Goal: Contribute content: Contribute content

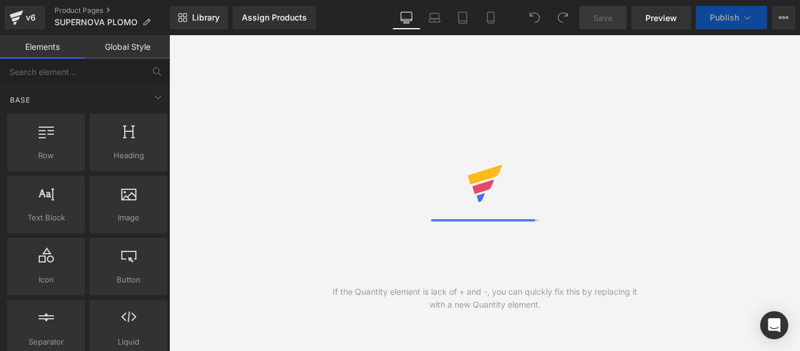
click at [354, 17] on div "Assign Products Product Preview No product match your search. Please try anothe…" at bounding box center [301, 17] width 146 height 23
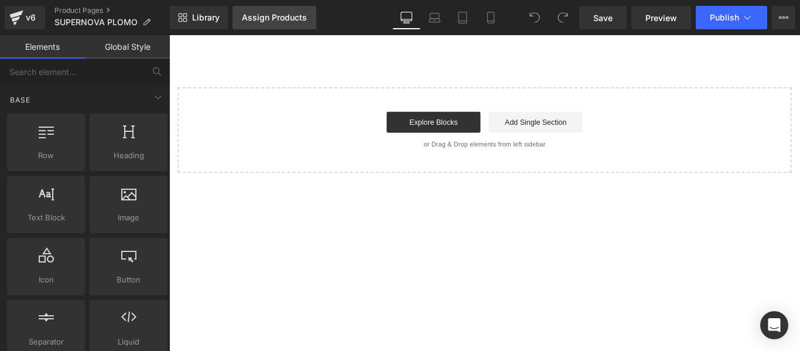
click at [277, 19] on div "Assign Products" at bounding box center [274, 17] width 65 height 9
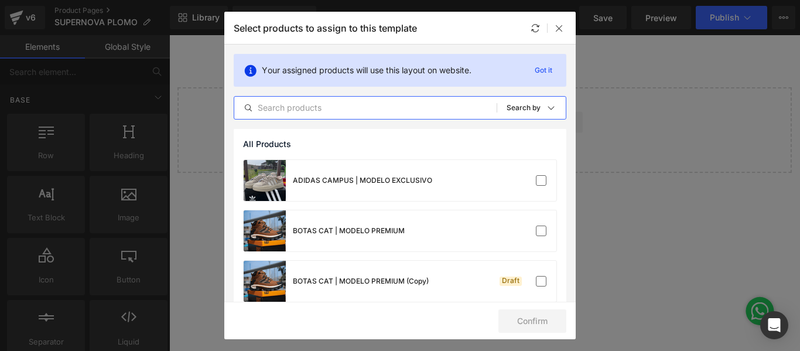
click at [298, 108] on input "text" at bounding box center [365, 108] width 262 height 14
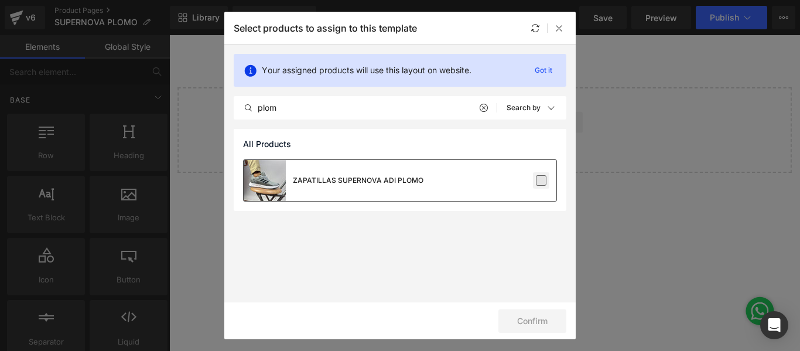
click at [544, 183] on label at bounding box center [541, 180] width 11 height 11
click at [541, 180] on input "checkbox" at bounding box center [541, 180] width 0 height 0
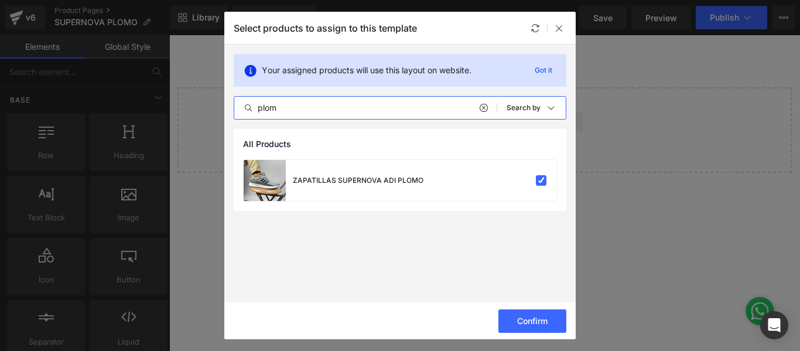
click at [417, 104] on input "plom" at bounding box center [365, 108] width 262 height 14
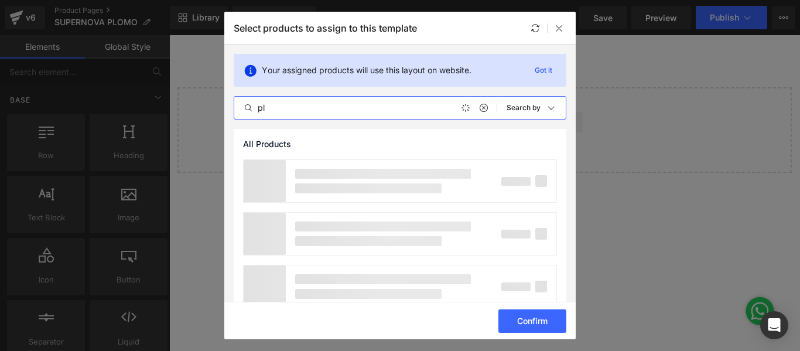
type input "p"
type input "t"
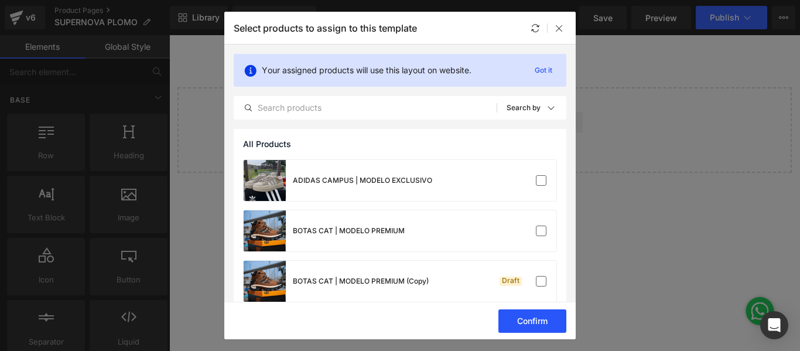
click at [520, 318] on button "Confirm" at bounding box center [533, 320] width 68 height 23
click at [520, 318] on button "Success" at bounding box center [525, 320] width 83 height 23
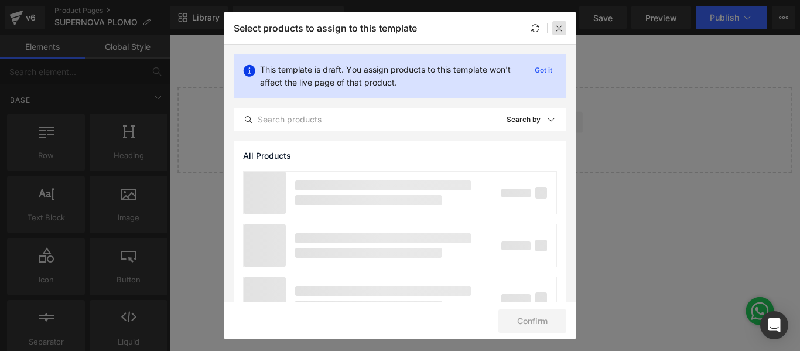
click at [561, 32] on icon at bounding box center [559, 27] width 9 height 9
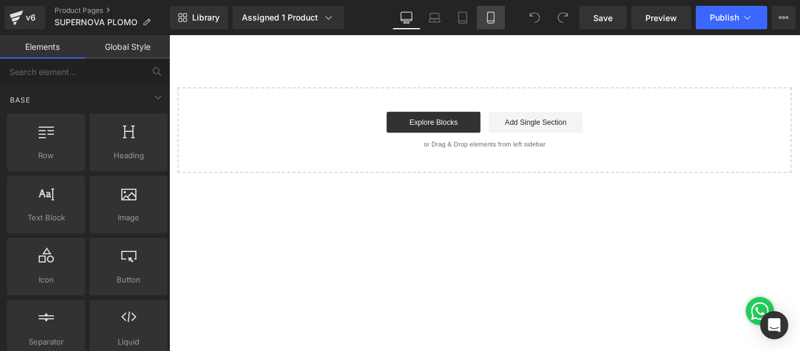
click at [489, 16] on icon at bounding box center [491, 18] width 12 height 12
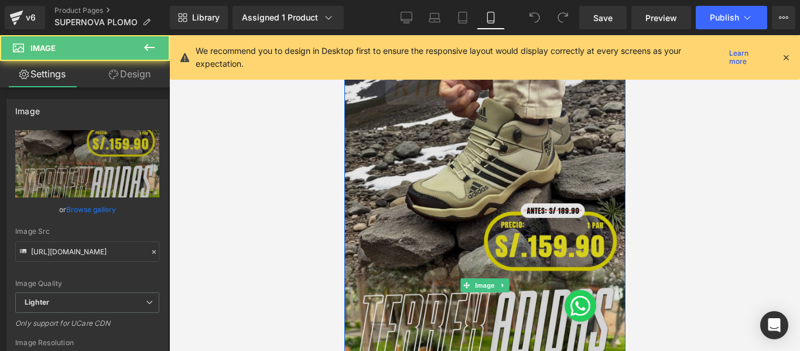
click at [423, 159] on img at bounding box center [484, 285] width 281 height 500
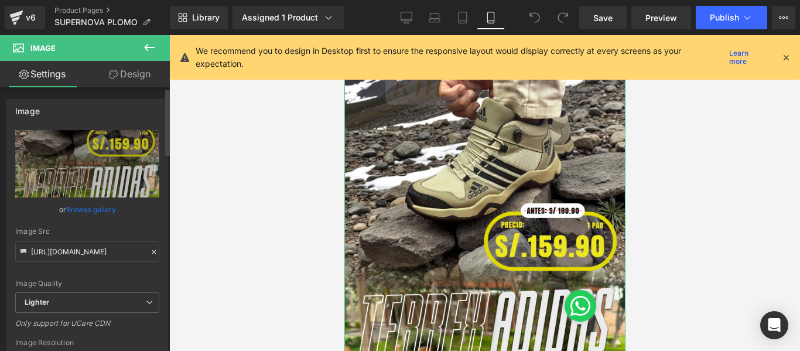
click at [110, 209] on link "Browse gallery" at bounding box center [91, 209] width 50 height 21
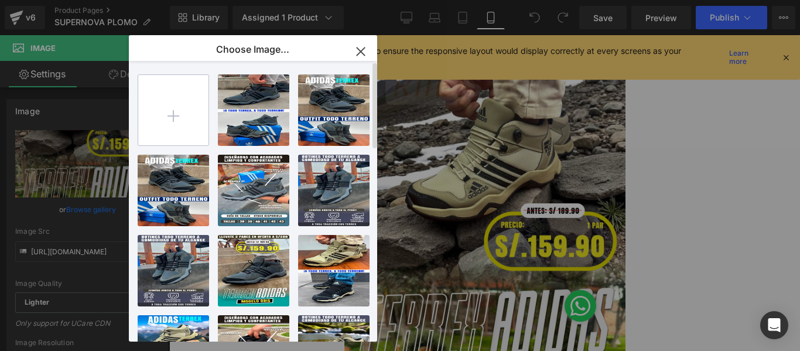
drag, startPoint x: 230, startPoint y: 71, endPoint x: 154, endPoint y: 103, distance: 82.2
click at [154, 103] on div "Mesa de...jo 7.jpg 1002.76 KB Delete image? Yes No Mesa de...jo 6.jpg 1012.37 K…" at bounding box center [260, 203] width 244 height 285
click at [154, 103] on input "file" at bounding box center [173, 110] width 70 height 70
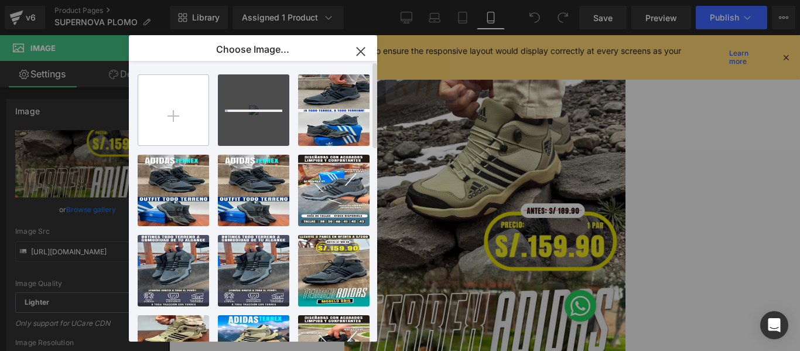
click at [182, 125] on input "file" at bounding box center [173, 110] width 70 height 70
type input "C:\fakepath\Mesa de trabajo 3 (2).jpg"
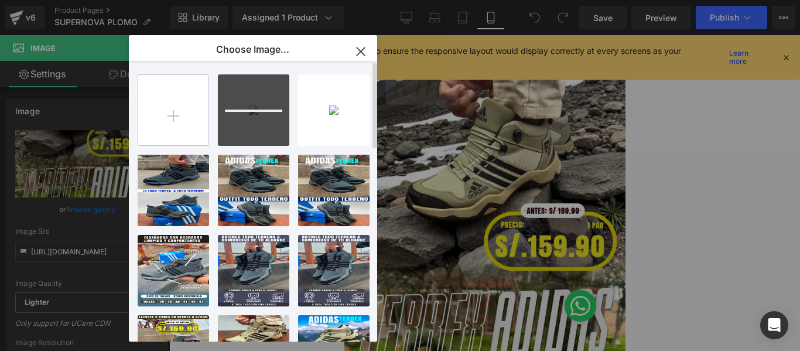
click at [171, 125] on input "file" at bounding box center [173, 110] width 70 height 70
type input "C:\fakepath\Mesa de trabajo 7 (1).jpg"
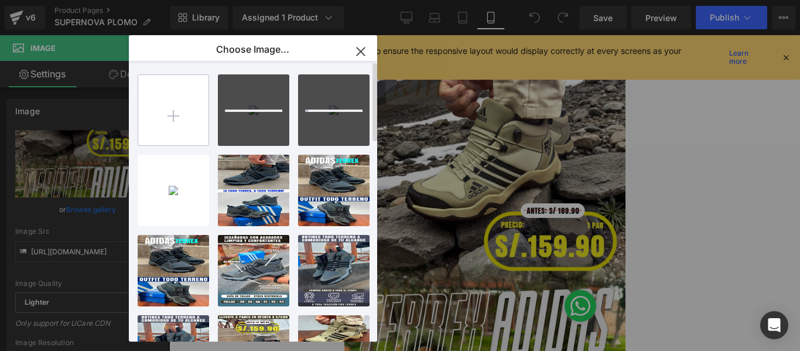
click at [174, 125] on input "file" at bounding box center [173, 110] width 70 height 70
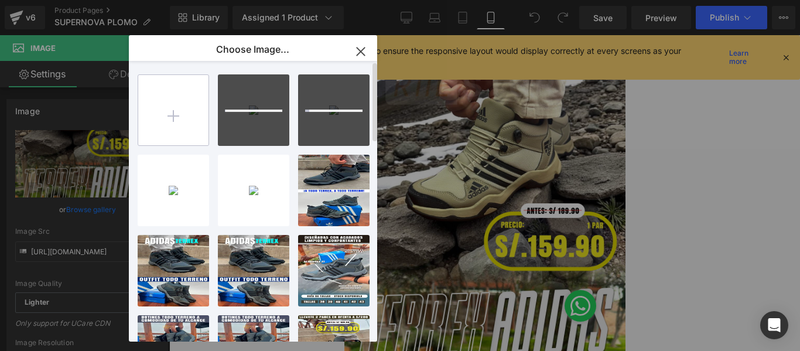
click at [176, 121] on input "file" at bounding box center [173, 110] width 70 height 70
type input "C:\fakepath\Mesa de trabajo 2 (2).jpg"
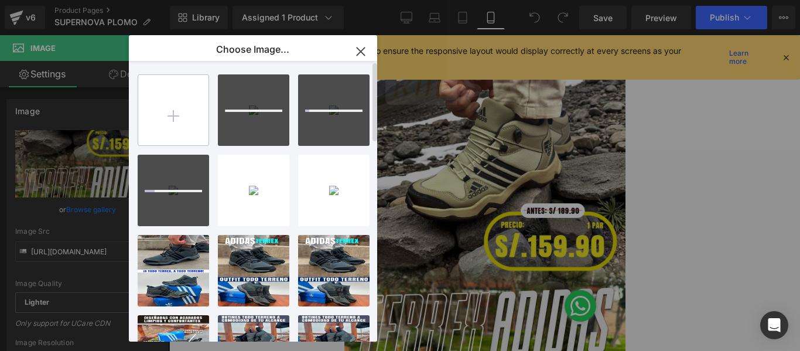
click at [164, 116] on input "file" at bounding box center [173, 110] width 70 height 70
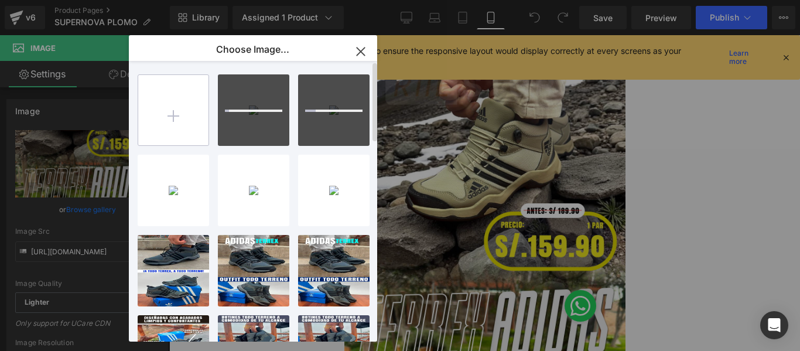
type input "C:\fakepath\Mesa de trabajo 4 (2).jpg"
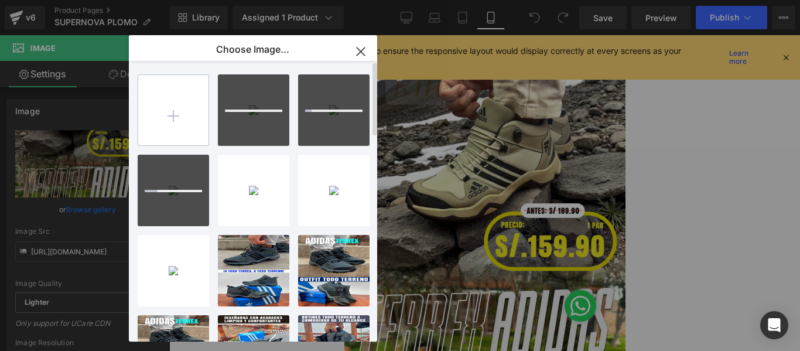
click at [190, 98] on input "file" at bounding box center [173, 110] width 70 height 70
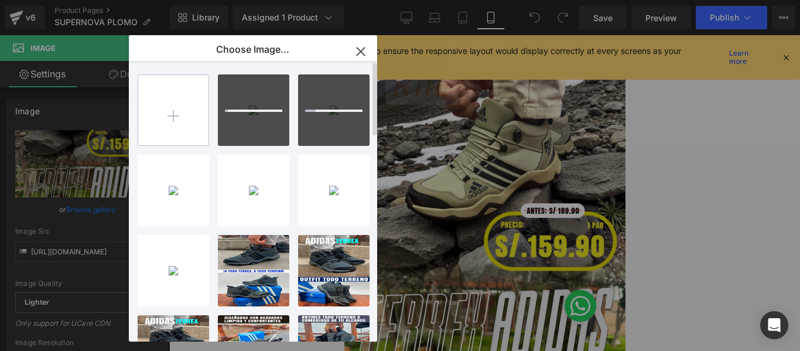
type input "C:\fakepath\Mesa de trabajo 5 (2).jpg"
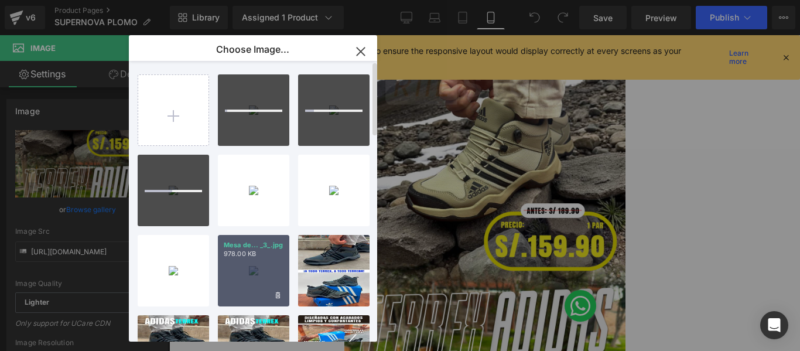
click at [258, 278] on div "Mesa de... _3_.jpg 978.00 KB" at bounding box center [253, 270] width 71 height 71
type input "[URL][DOMAIN_NAME]"
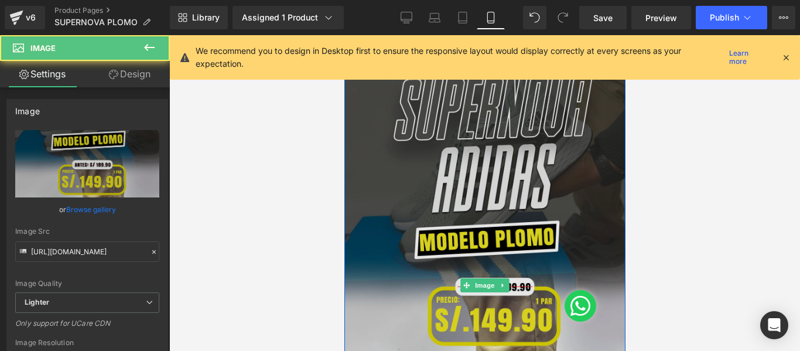
click at [442, 238] on img at bounding box center [484, 285] width 281 height 500
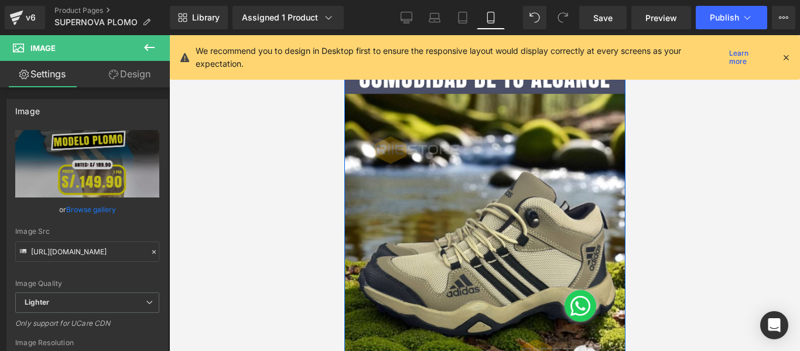
scroll to position [495, 0]
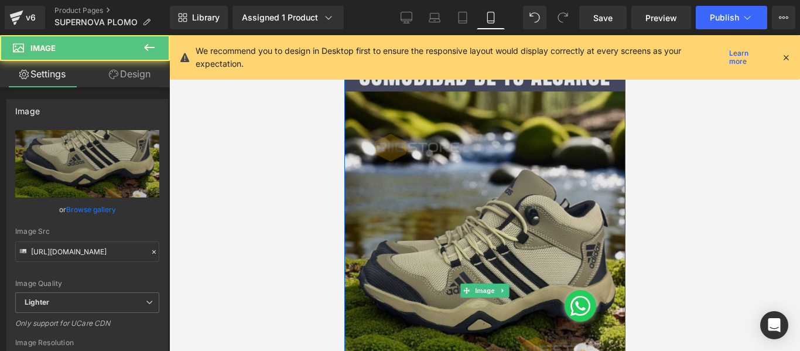
click at [427, 229] on img at bounding box center [484, 290] width 281 height 500
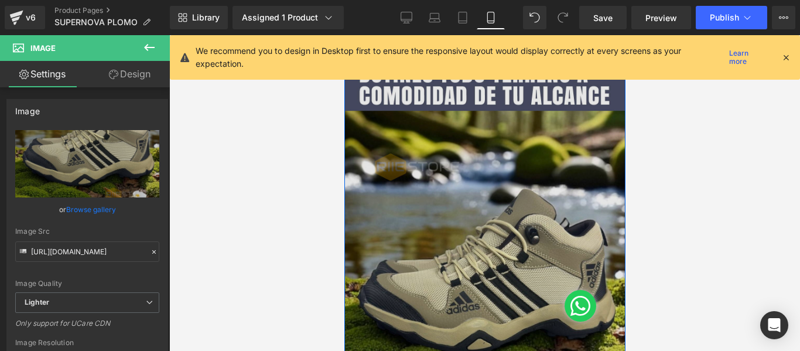
scroll to position [474, 0]
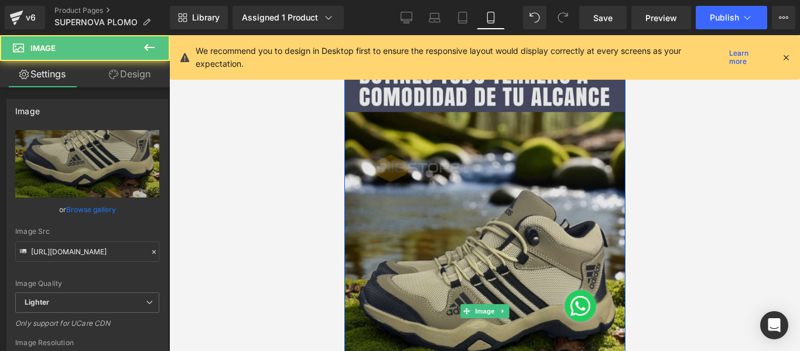
click at [406, 160] on img at bounding box center [484, 311] width 281 height 500
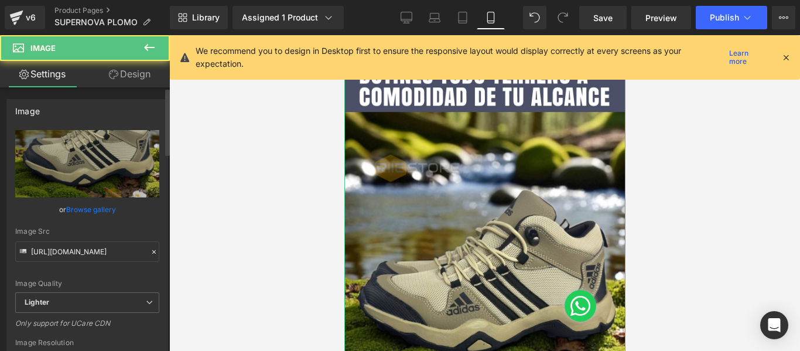
click at [104, 206] on link "Browse gallery" at bounding box center [91, 209] width 50 height 21
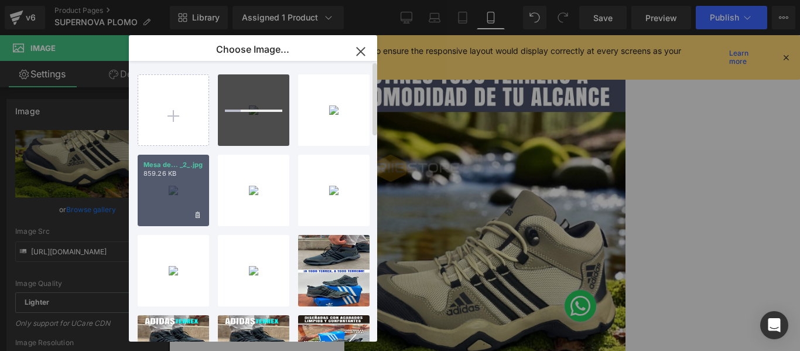
click at [174, 184] on div "Mesa de... _2_.jpg 859.26 KB" at bounding box center [173, 190] width 71 height 71
type input "[URL][DOMAIN_NAME]"
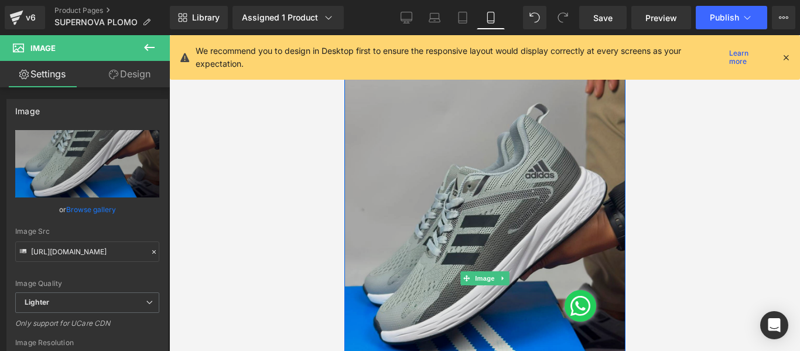
scroll to position [507, 0]
click at [451, 214] on img at bounding box center [484, 278] width 281 height 500
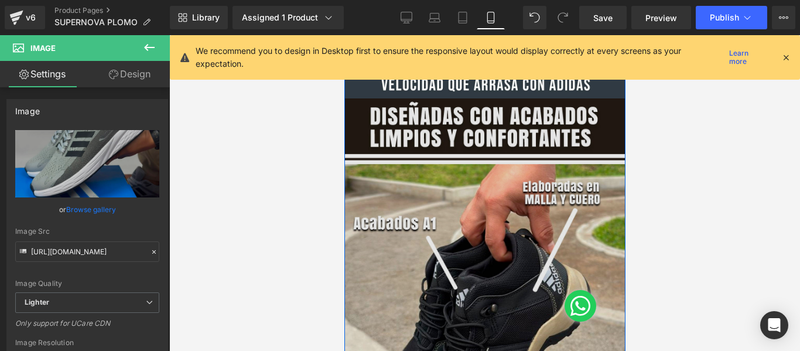
scroll to position [938, 0]
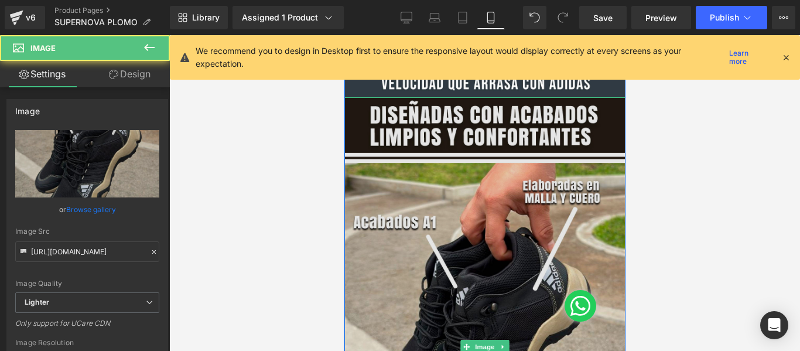
click at [408, 202] on img at bounding box center [484, 347] width 281 height 500
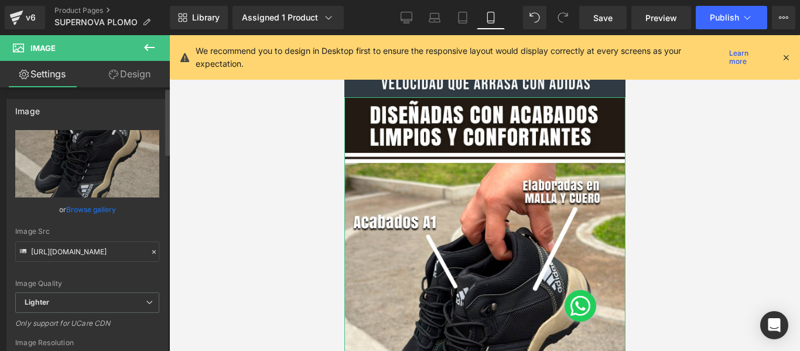
click at [106, 208] on link "Browse gallery" at bounding box center [91, 209] width 50 height 21
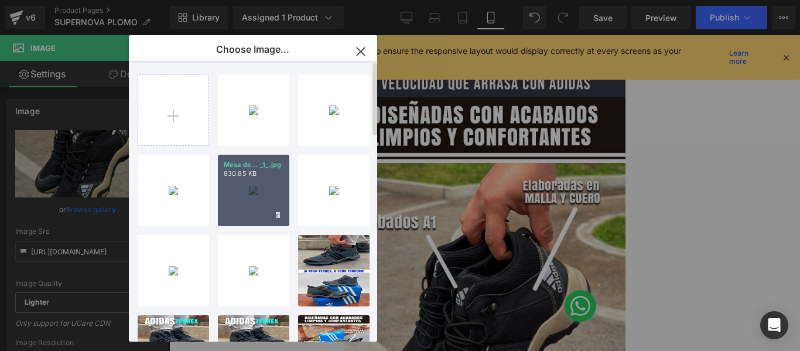
click at [267, 168] on p "Mesa de... _1_.jpg" at bounding box center [254, 165] width 60 height 9
type input "[URL][DOMAIN_NAME]"
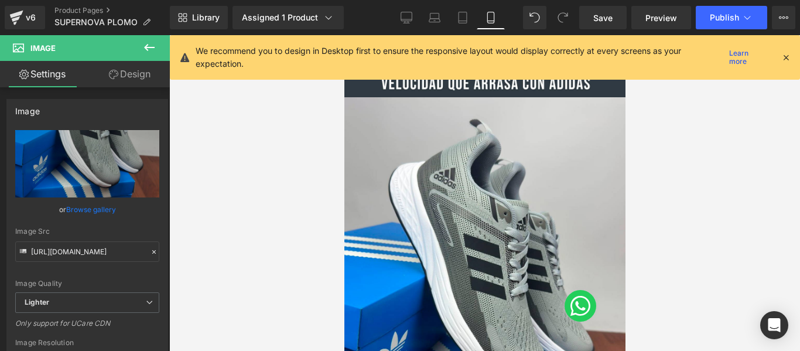
click at [267, 168] on div at bounding box center [484, 193] width 631 height 316
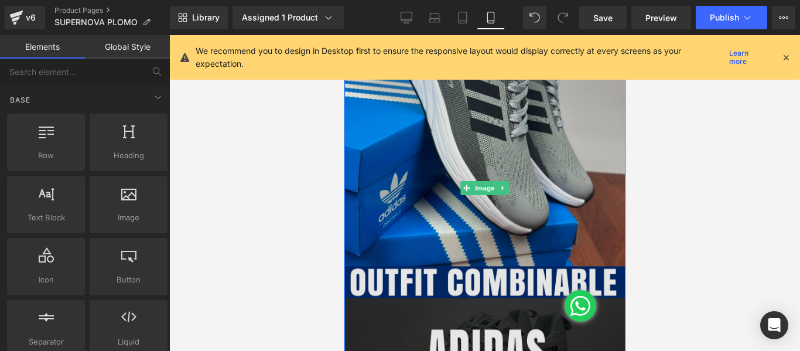
click at [428, 206] on img at bounding box center [484, 188] width 281 height 500
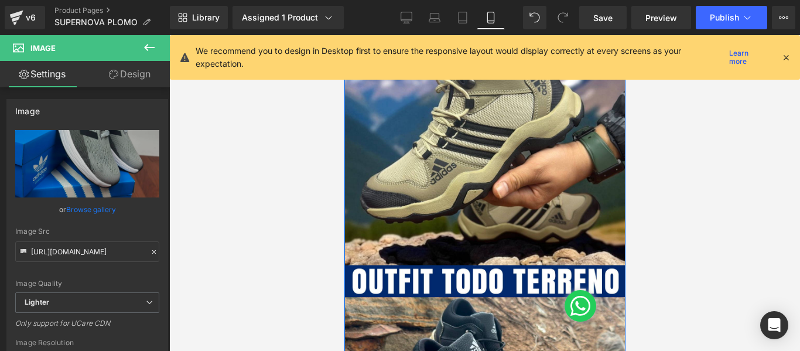
scroll to position [1543, 0]
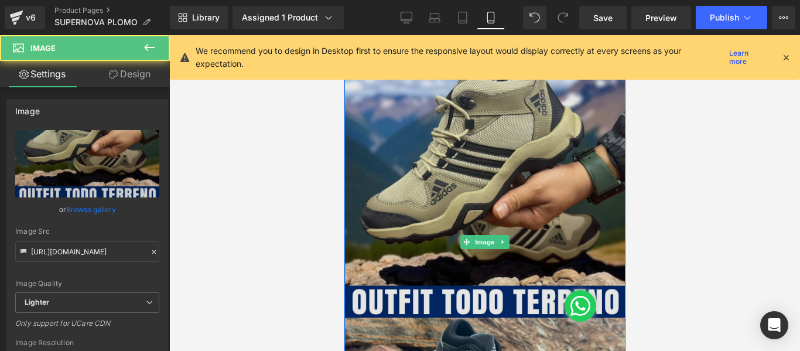
click at [390, 184] on img at bounding box center [484, 242] width 281 height 500
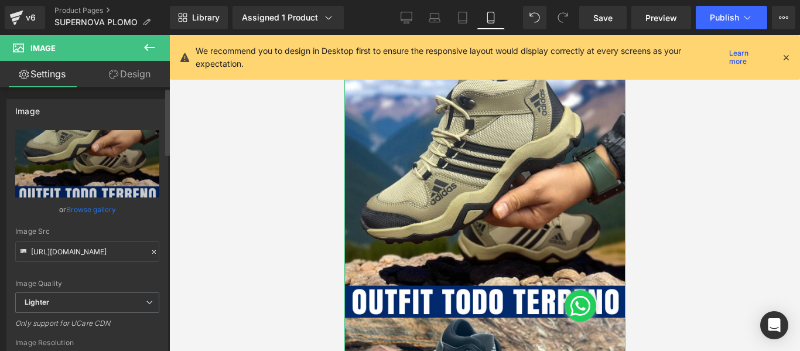
click at [110, 208] on link "Browse gallery" at bounding box center [91, 209] width 50 height 21
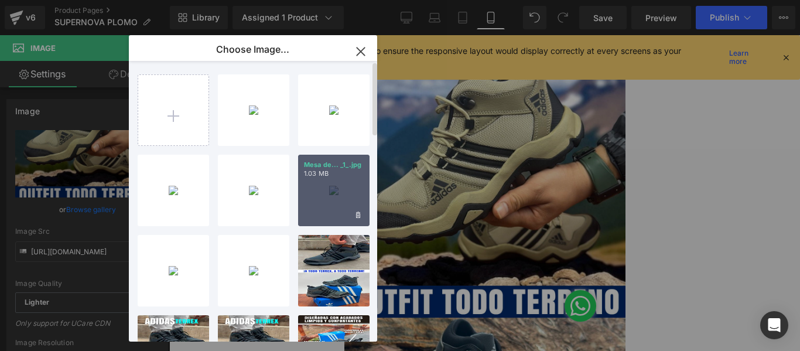
click at [330, 190] on div "Mesa de... _1_.jpg 1.03 MB" at bounding box center [333, 190] width 71 height 71
type input "[URL][DOMAIN_NAME]"
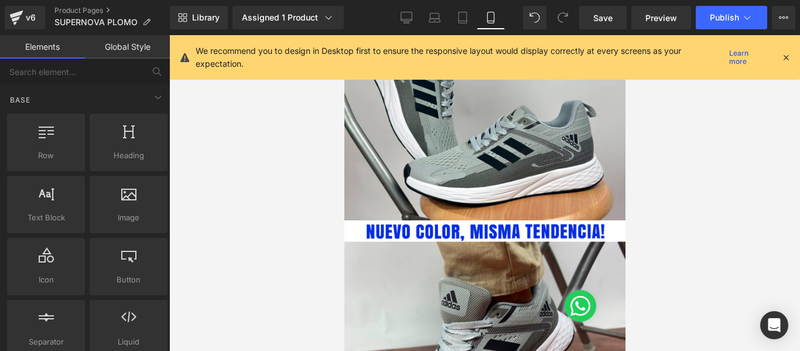
click at [330, 190] on div at bounding box center [484, 193] width 631 height 316
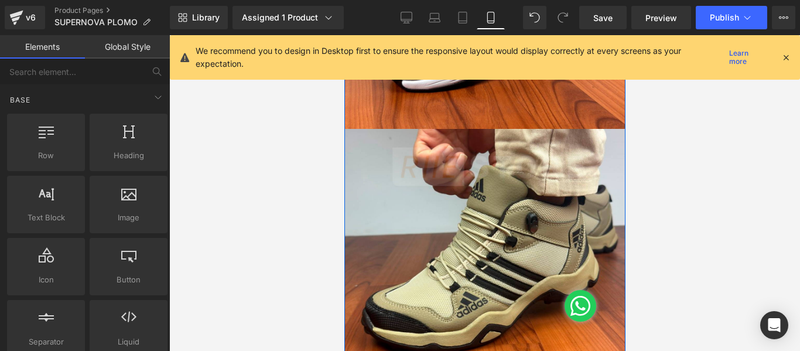
scroll to position [1907, 0]
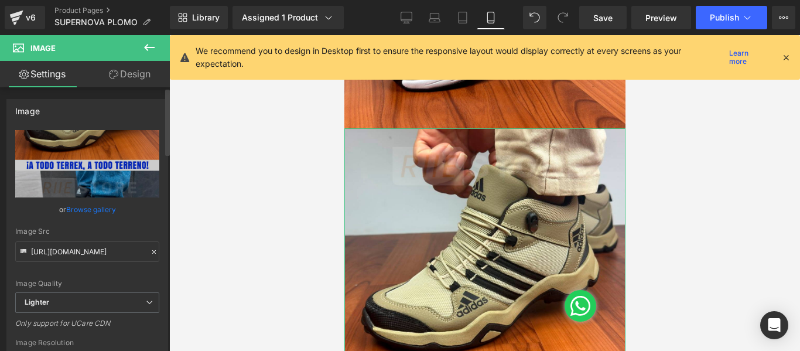
click at [79, 211] on link "Browse gallery" at bounding box center [91, 209] width 50 height 21
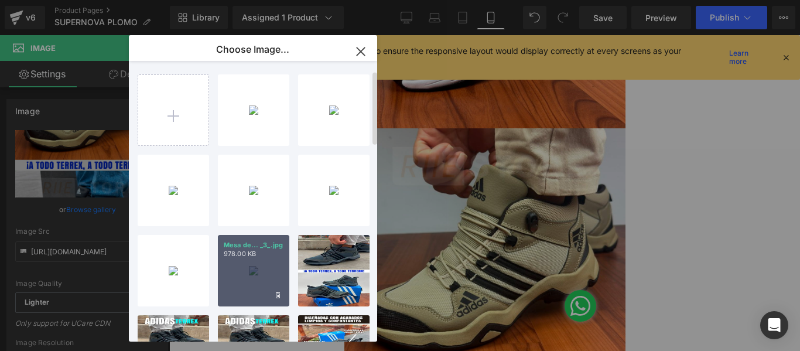
scroll to position [35, 0]
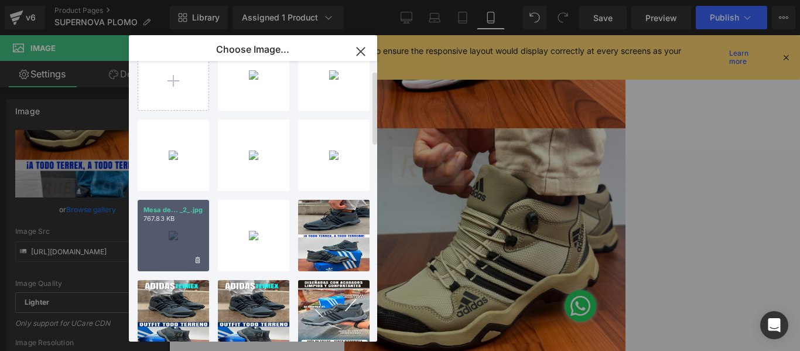
click at [179, 246] on div "Mesa de... _2_.jpg 767.83 KB" at bounding box center [173, 235] width 71 height 71
type input "[URL][DOMAIN_NAME]"
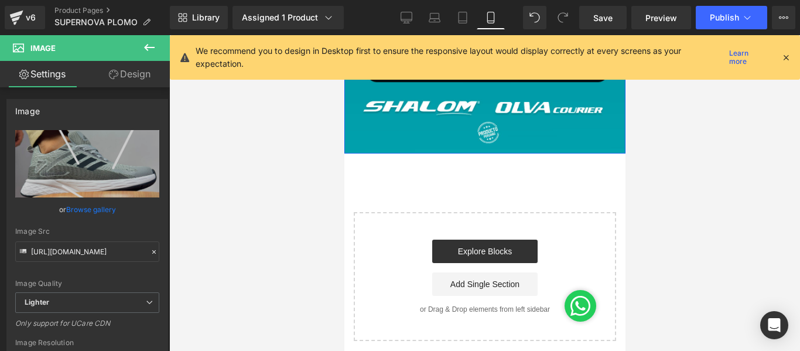
scroll to position [3389, 0]
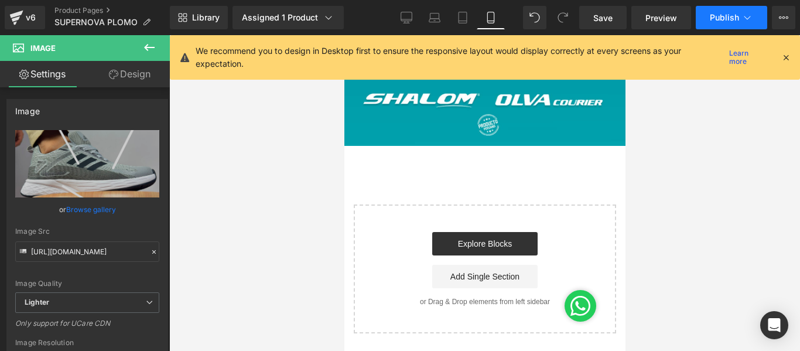
click at [719, 19] on span "Publish" at bounding box center [724, 17] width 29 height 9
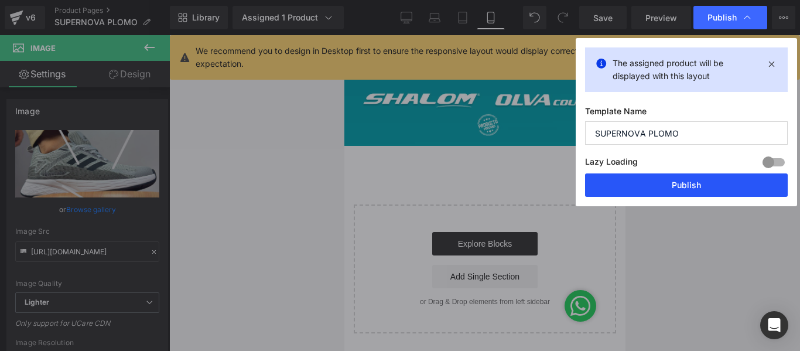
click at [628, 178] on button "Publish" at bounding box center [686, 184] width 203 height 23
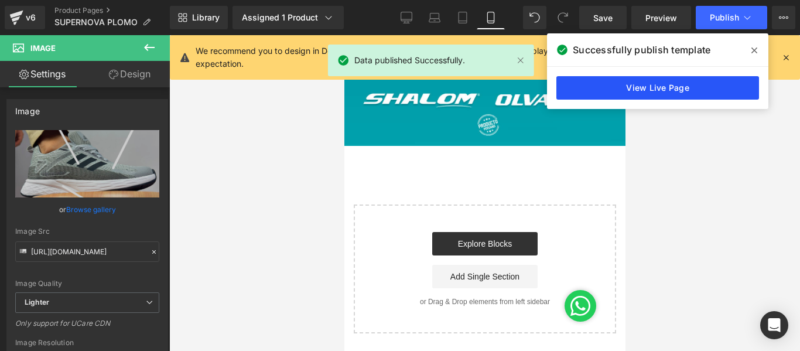
click at [645, 82] on link "View Live Page" at bounding box center [658, 87] width 203 height 23
